Goal: Information Seeking & Learning: Check status

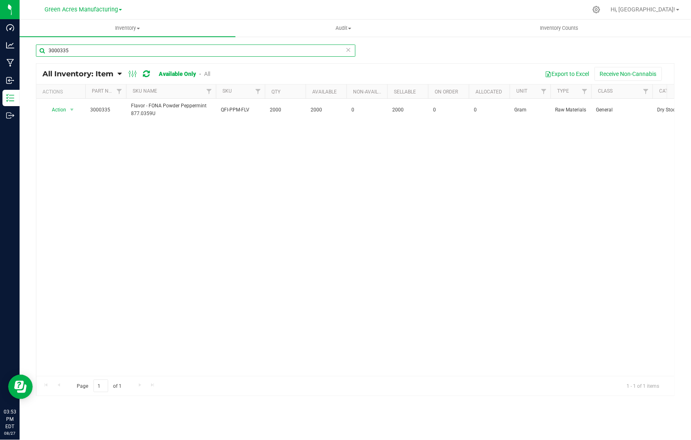
click at [135, 52] on input "3000335" at bounding box center [196, 51] width 320 height 12
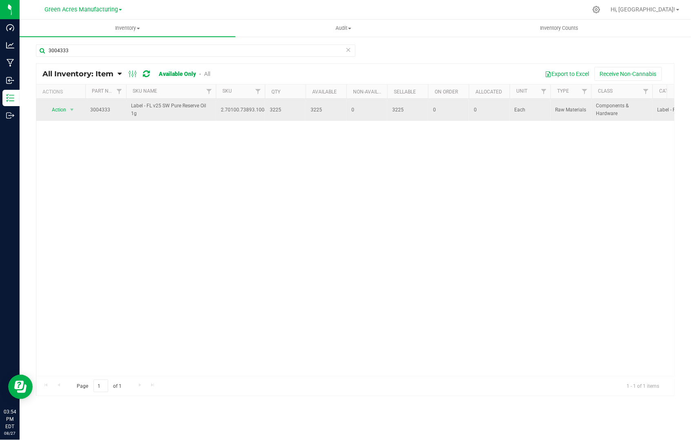
drag, startPoint x: 139, startPoint y: 113, endPoint x: 131, endPoint y: 107, distance: 10.2
click at [131, 107] on span "Label - FL v25 SW Pure Reserve Oil 1g" at bounding box center [171, 110] width 80 height 16
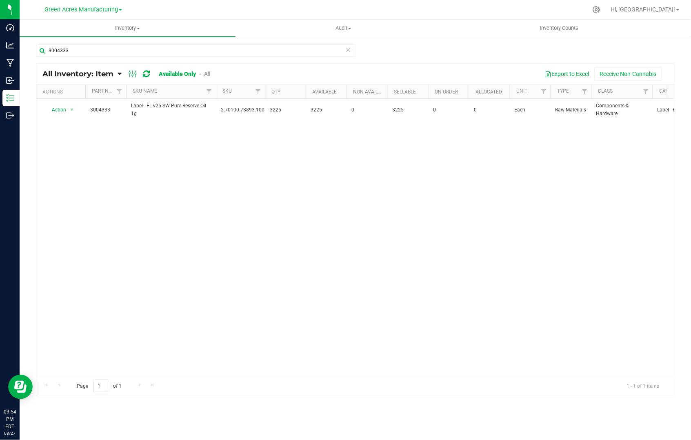
drag, startPoint x: 144, startPoint y: 181, endPoint x: 163, endPoint y: 125, distance: 59.2
click at [145, 181] on div "Action Action Adjust qty Edit lot numbers Global inventory Locate inventory Pri…" at bounding box center [355, 237] width 638 height 277
click at [293, 235] on div "Action Action Adjust qty Edit lot numbers Global inventory Locate inventory Pri…" at bounding box center [355, 237] width 638 height 277
click at [73, 48] on input "3004333" at bounding box center [196, 51] width 320 height 12
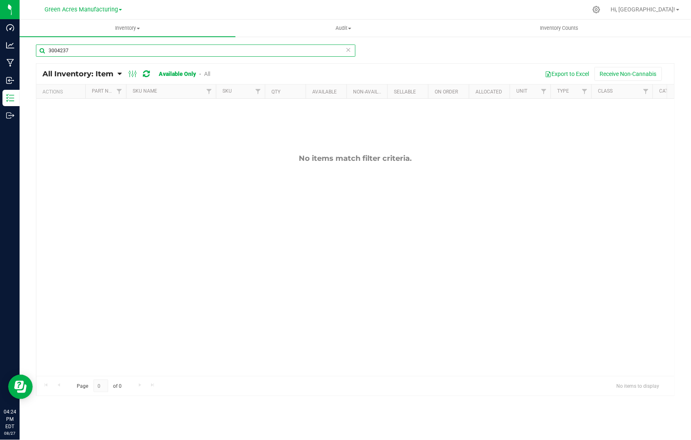
type input "3004237"
click at [208, 72] on link "All" at bounding box center [207, 74] width 6 height 7
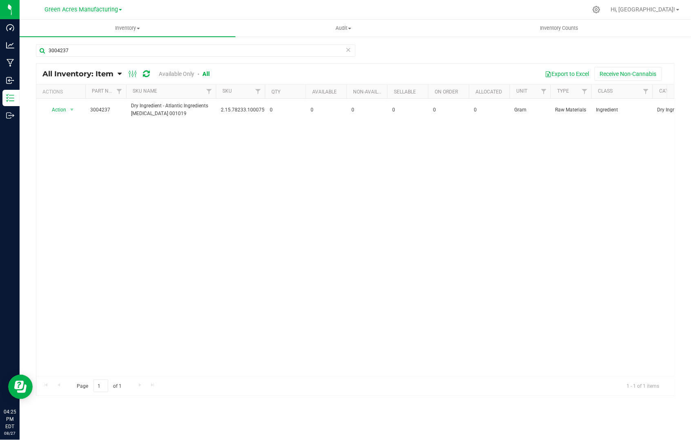
click at [334, 225] on div "Action Action Adjust qty Edit lot numbers Global inventory Locate inventory Pri…" at bounding box center [355, 237] width 638 height 277
